Goal: Task Accomplishment & Management: Manage account settings

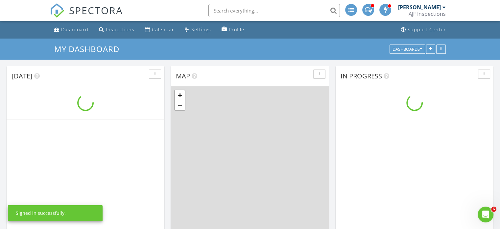
scroll to position [609, 510]
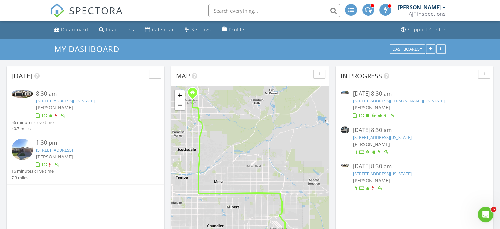
click at [92, 101] on link "20344 E Arrowhead Trl , Queen Creek, Arizona 85142" at bounding box center [65, 101] width 59 height 6
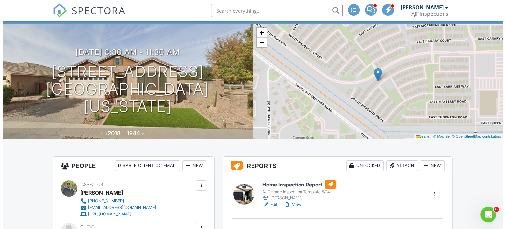
scroll to position [132, 0]
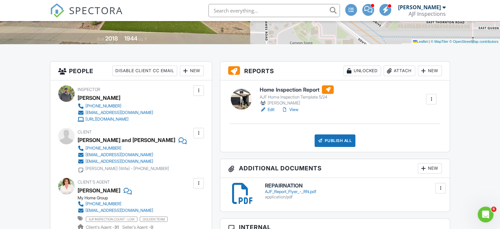
click at [393, 70] on div "Attach" at bounding box center [400, 70] width 32 height 11
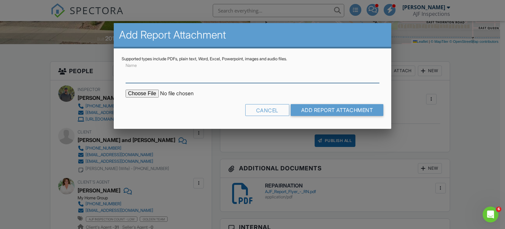
drag, startPoint x: 160, startPoint y: 77, endPoint x: 162, endPoint y: 81, distance: 4.6
click at [160, 77] on input "Name" at bounding box center [253, 75] width 254 height 16
type input "Termite Report"
click at [141, 94] on input "file" at bounding box center [182, 93] width 112 height 8
type input "C:\fakepath\20344 E Arrowhead Trl 8.28.25.pdf"
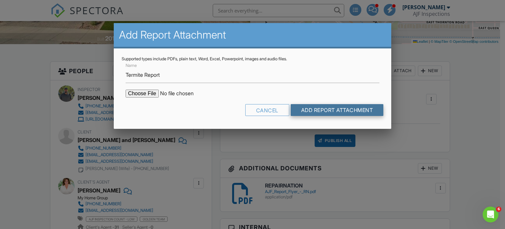
click at [318, 109] on input "Add Report Attachment" at bounding box center [337, 110] width 93 height 12
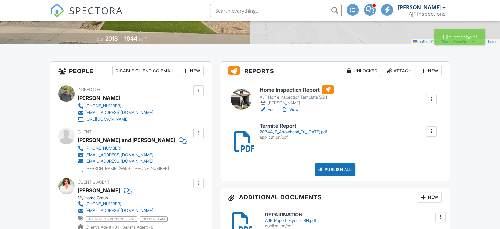
click at [292, 110] on link "View" at bounding box center [289, 109] width 17 height 7
